Goal: Task Accomplishment & Management: Use online tool/utility

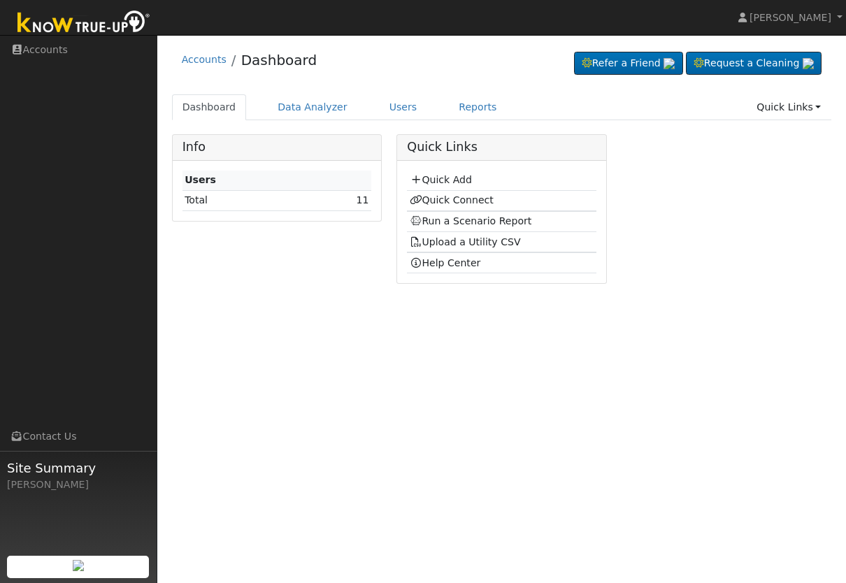
click at [397, 111] on link "Users" at bounding box center [403, 107] width 49 height 26
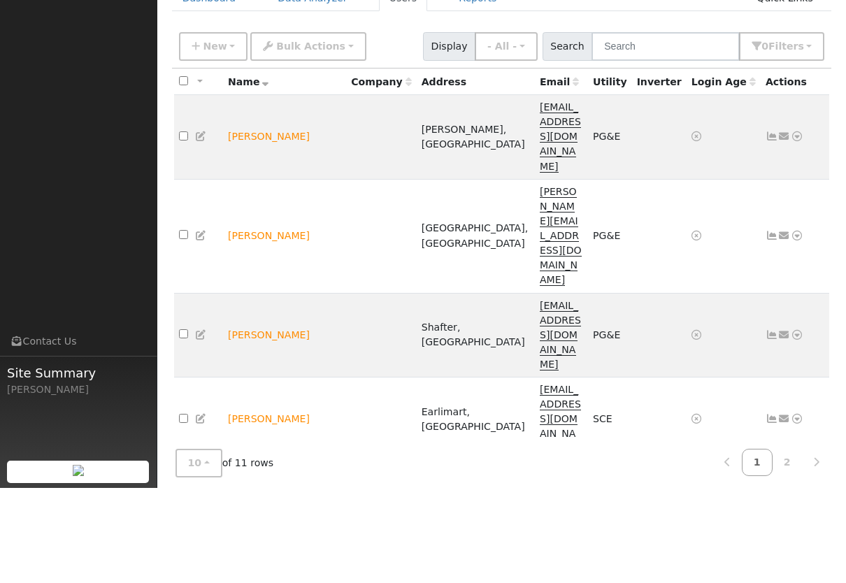
scroll to position [32, 0]
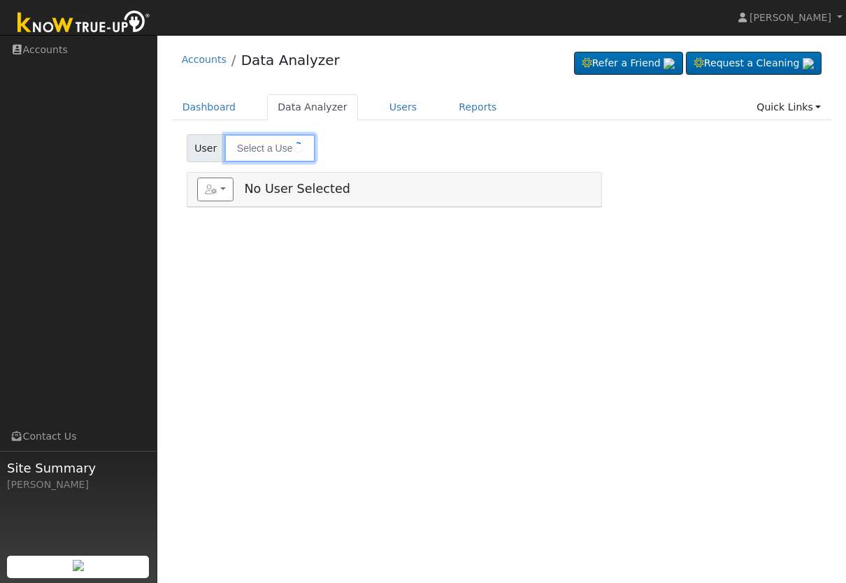
type input "[PERSON_NAME]"
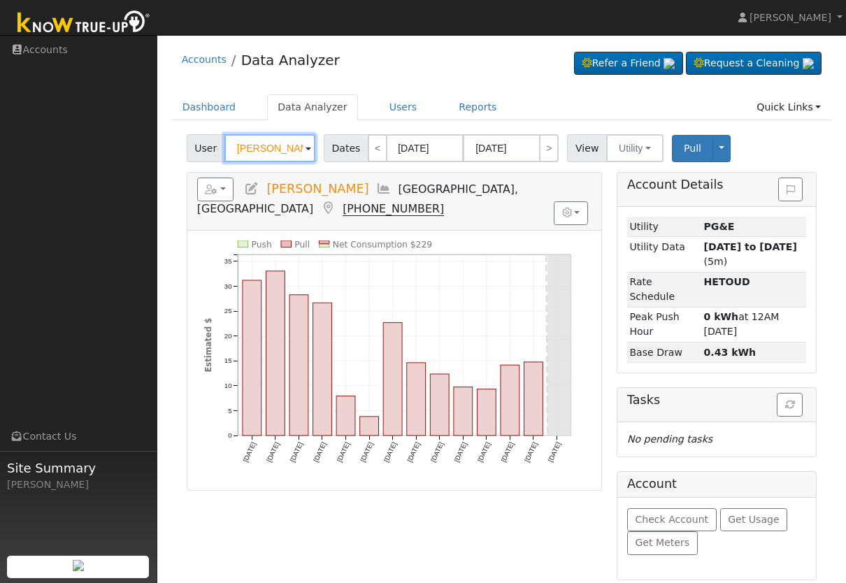
scroll to position [3, 0]
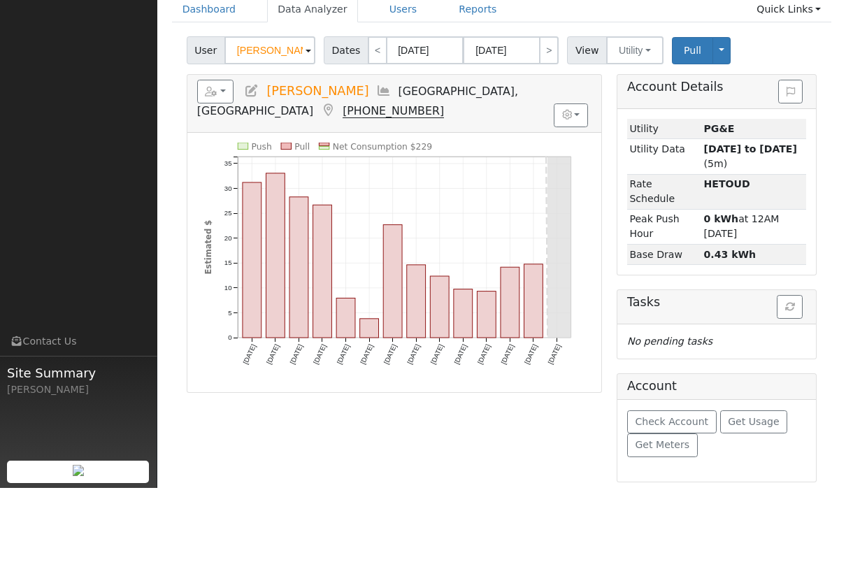
click at [759, 511] on span "Get Usage" at bounding box center [753, 516] width 51 height 11
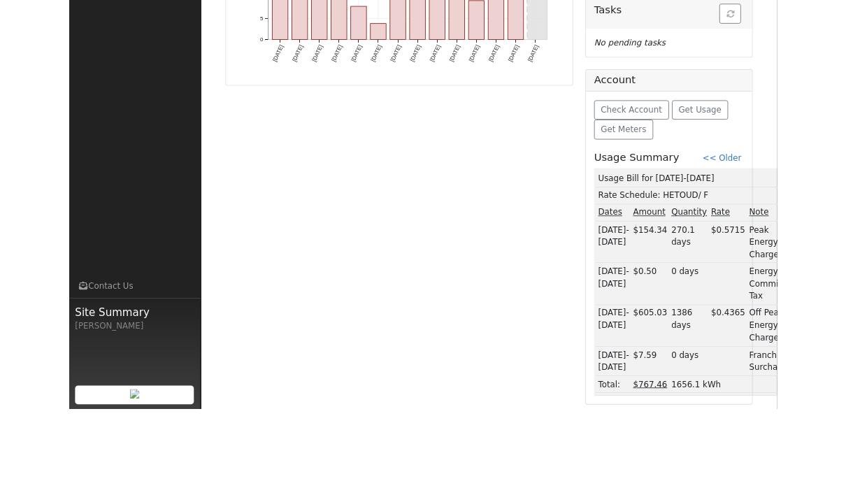
scroll to position [389, 0]
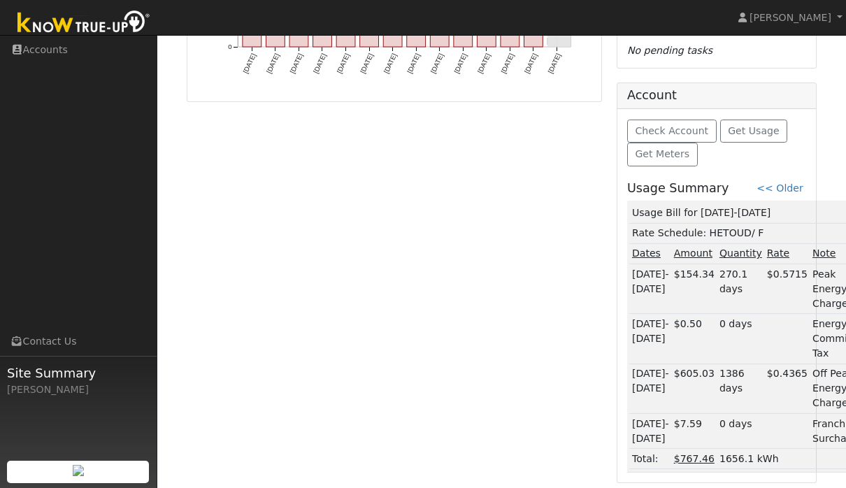
click at [790, 185] on link "<< Older" at bounding box center [780, 188] width 46 height 11
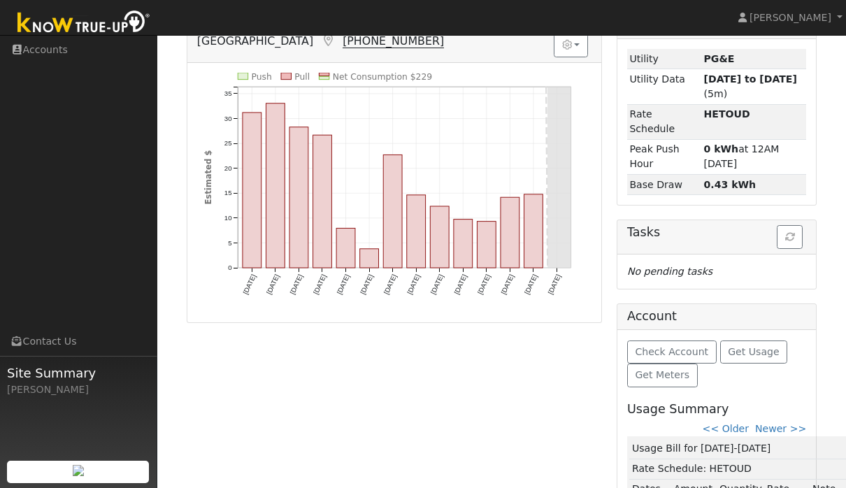
scroll to position [145, 0]
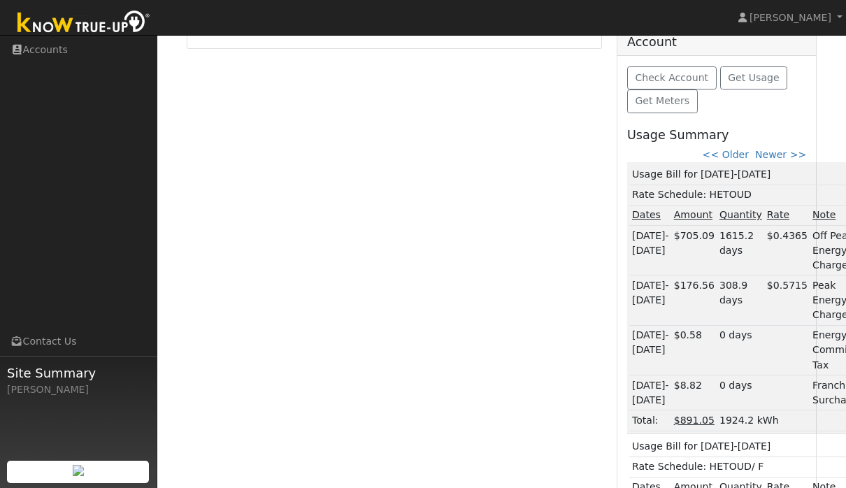
click at [740, 157] on link "<< Older" at bounding box center [726, 154] width 46 height 11
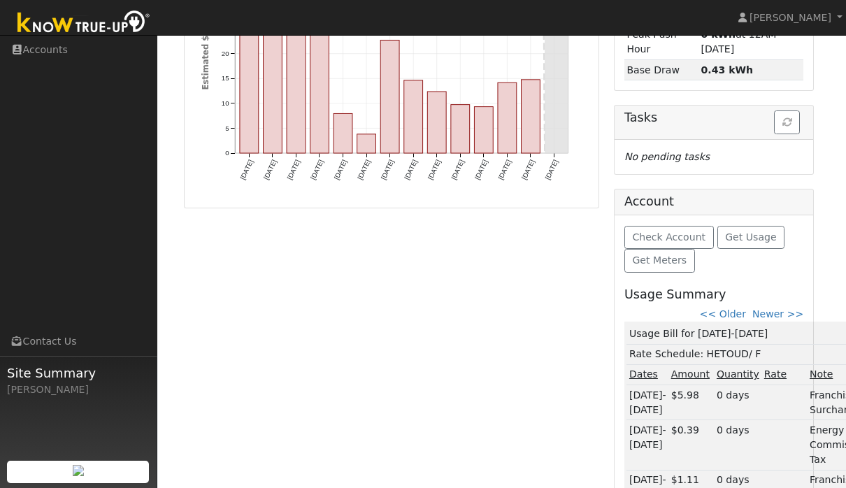
scroll to position [285, 3]
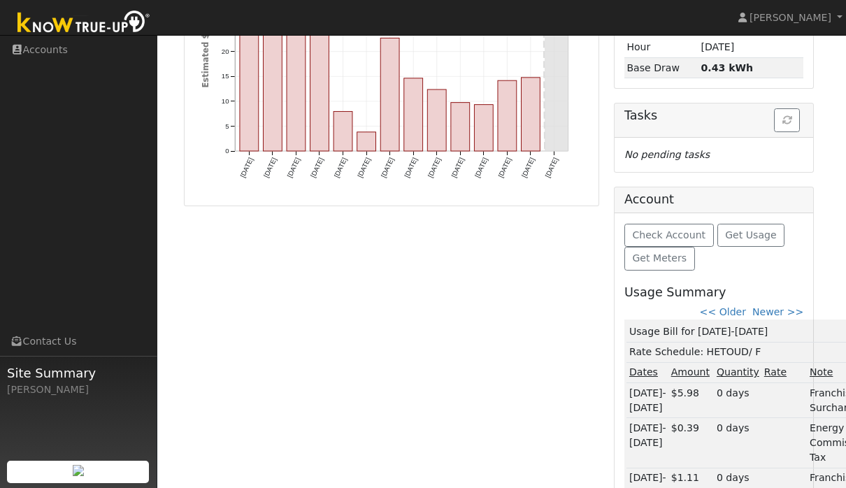
click at [736, 306] on link "<< Older" at bounding box center [723, 311] width 46 height 11
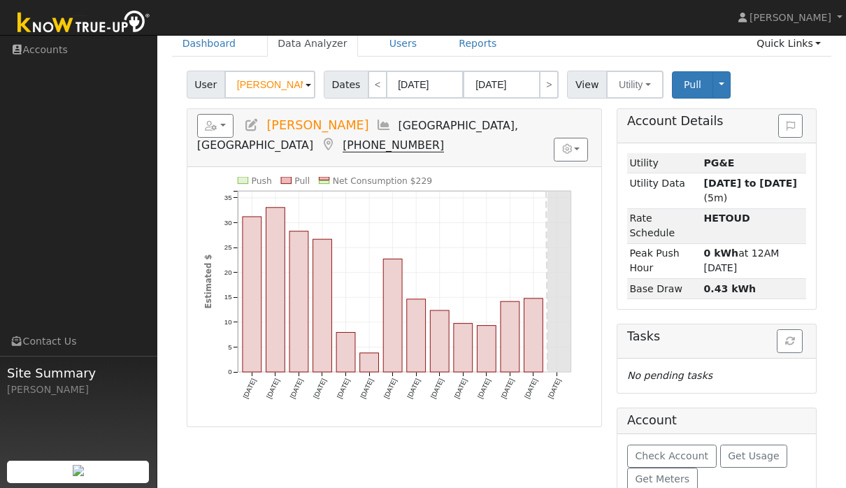
scroll to position [0, 0]
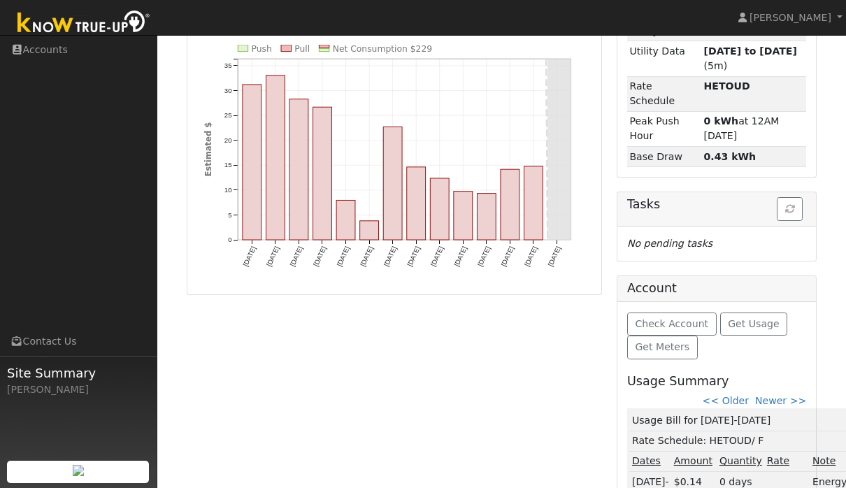
click at [792, 401] on link "Newer >>" at bounding box center [780, 400] width 51 height 11
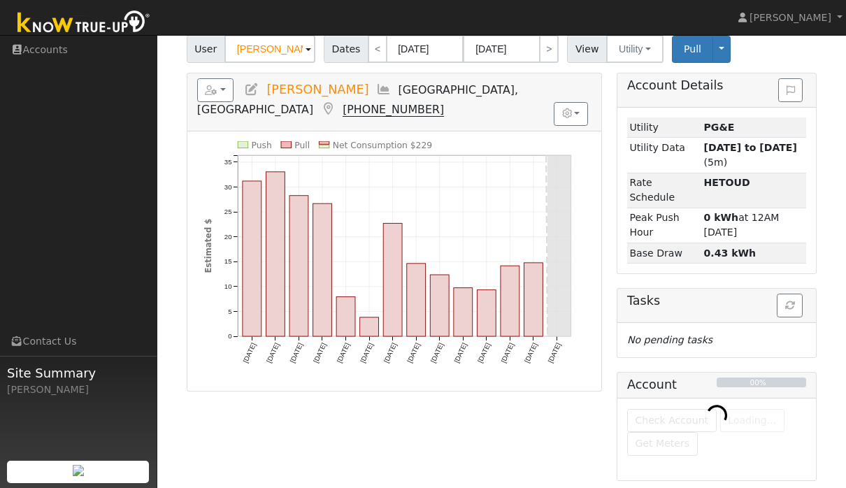
scroll to position [41, 0]
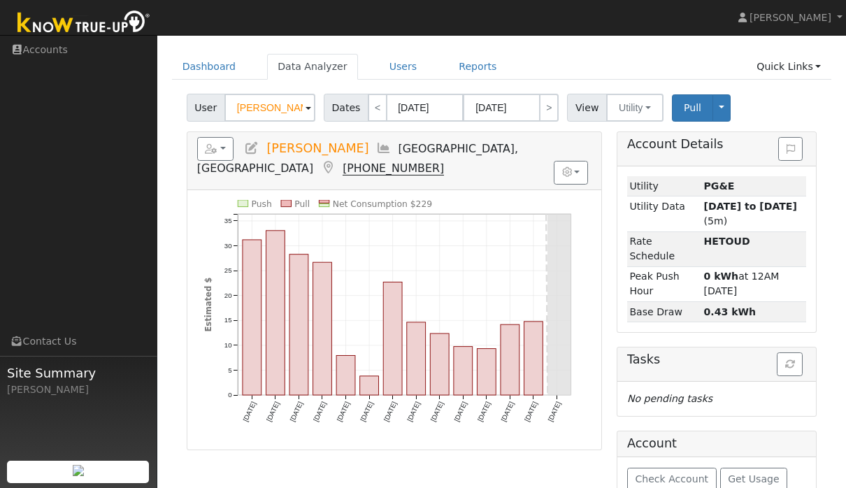
click at [576, 178] on button "button" at bounding box center [571, 173] width 34 height 24
